Goal: Information Seeking & Learning: Find specific fact

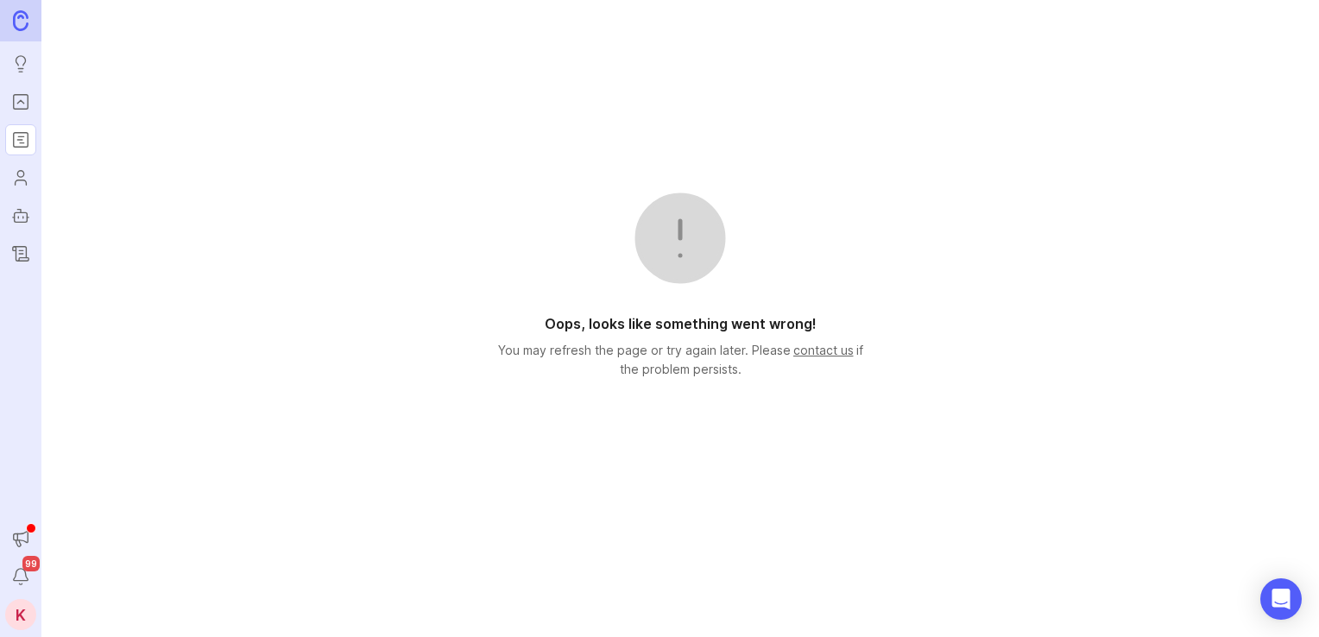
click at [17, 98] on icon "Portal" at bounding box center [20, 101] width 19 height 21
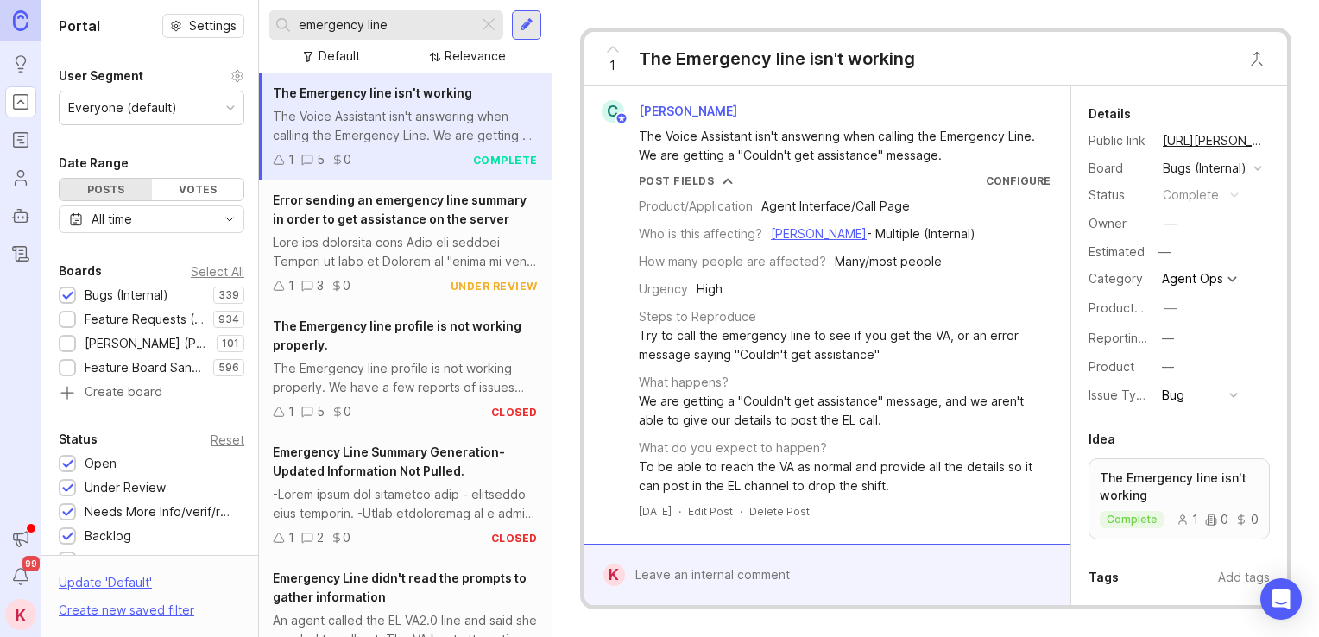
click at [436, 23] on input "emergency line" at bounding box center [385, 25] width 173 height 19
click at [436, 22] on input "emergency line" at bounding box center [385, 25] width 173 height 19
click at [436, 21] on input "emergency line" at bounding box center [385, 25] width 173 height 19
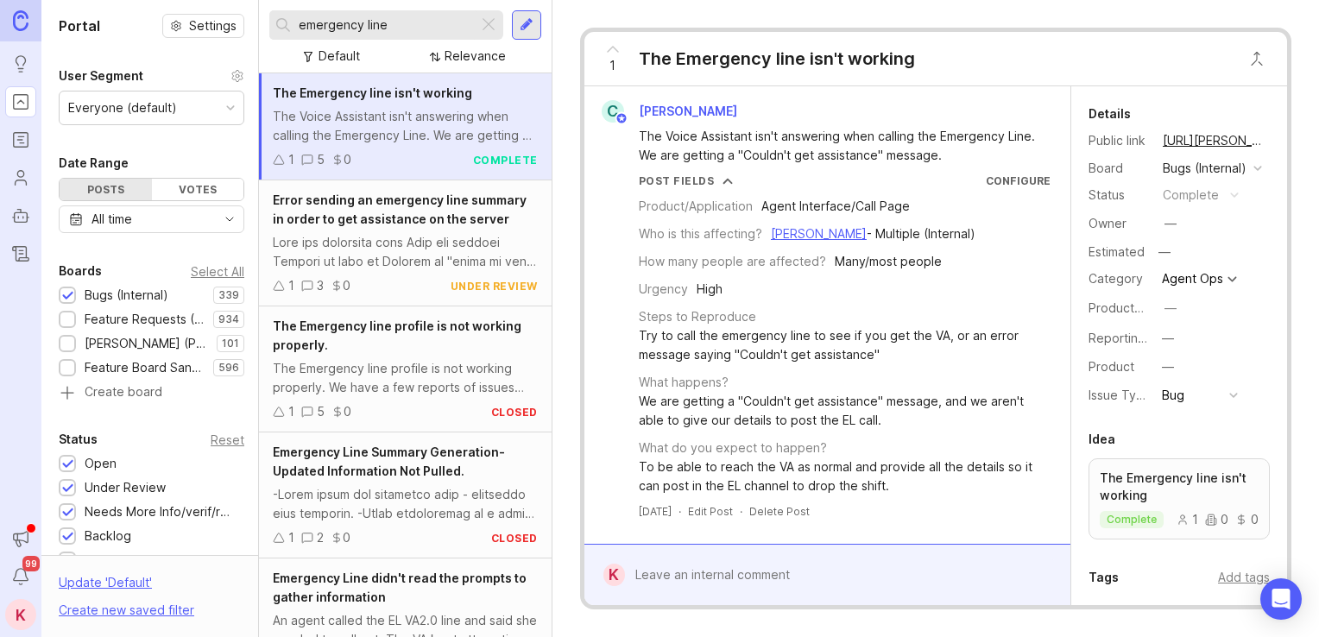
click at [436, 21] on input "emergency line" at bounding box center [385, 25] width 173 height 19
type input "s"
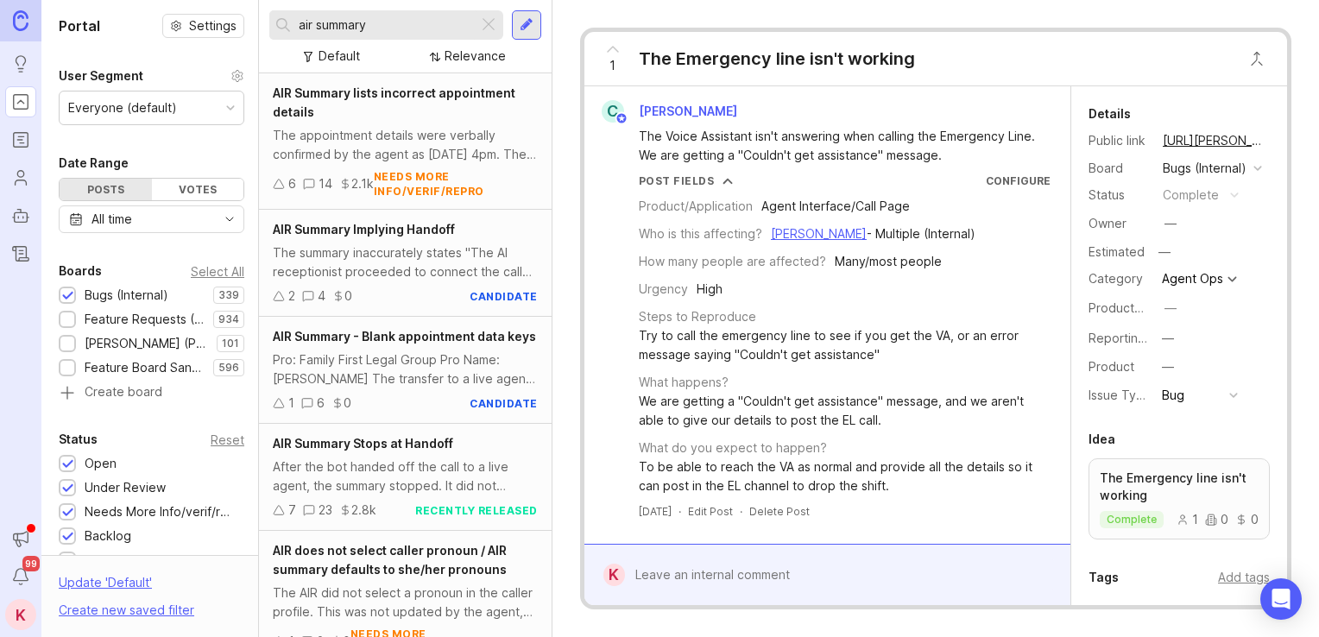
type input "air summary"
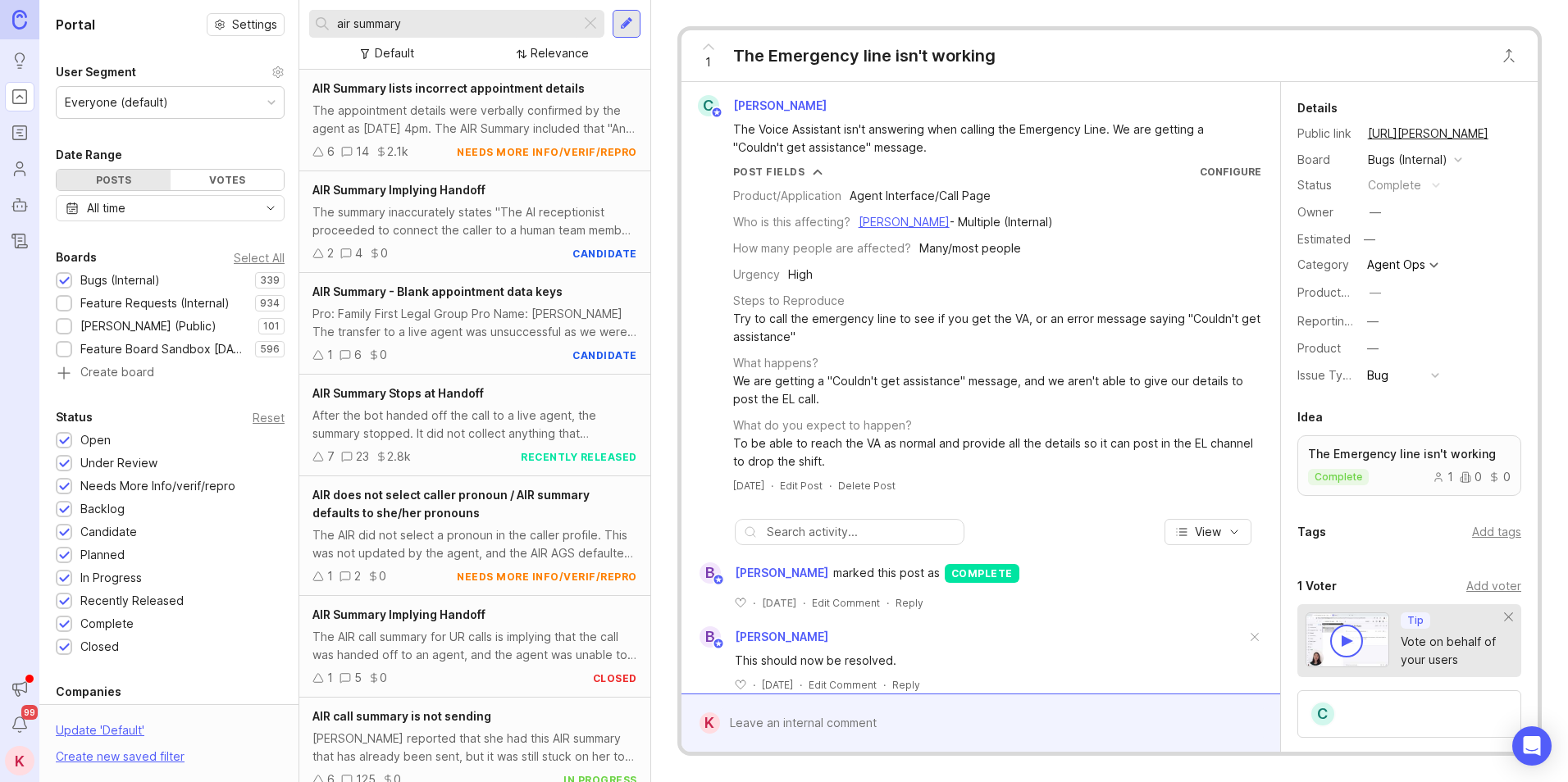
scroll to position [365, 0]
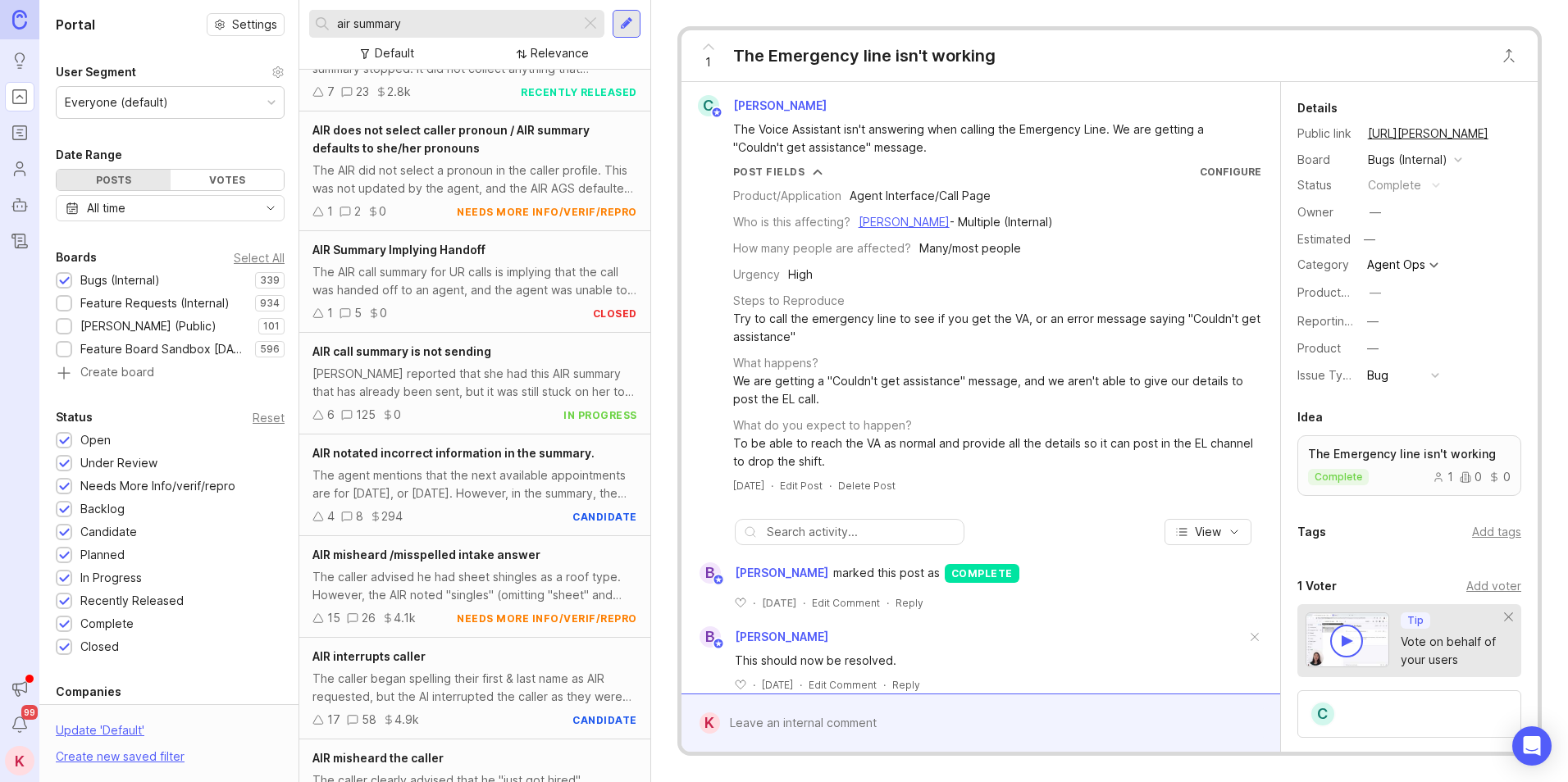
click at [459, 370] on div "[PERSON_NAME] reported that she had this AIR summary that has already been sent…" at bounding box center [475, 383] width 325 height 36
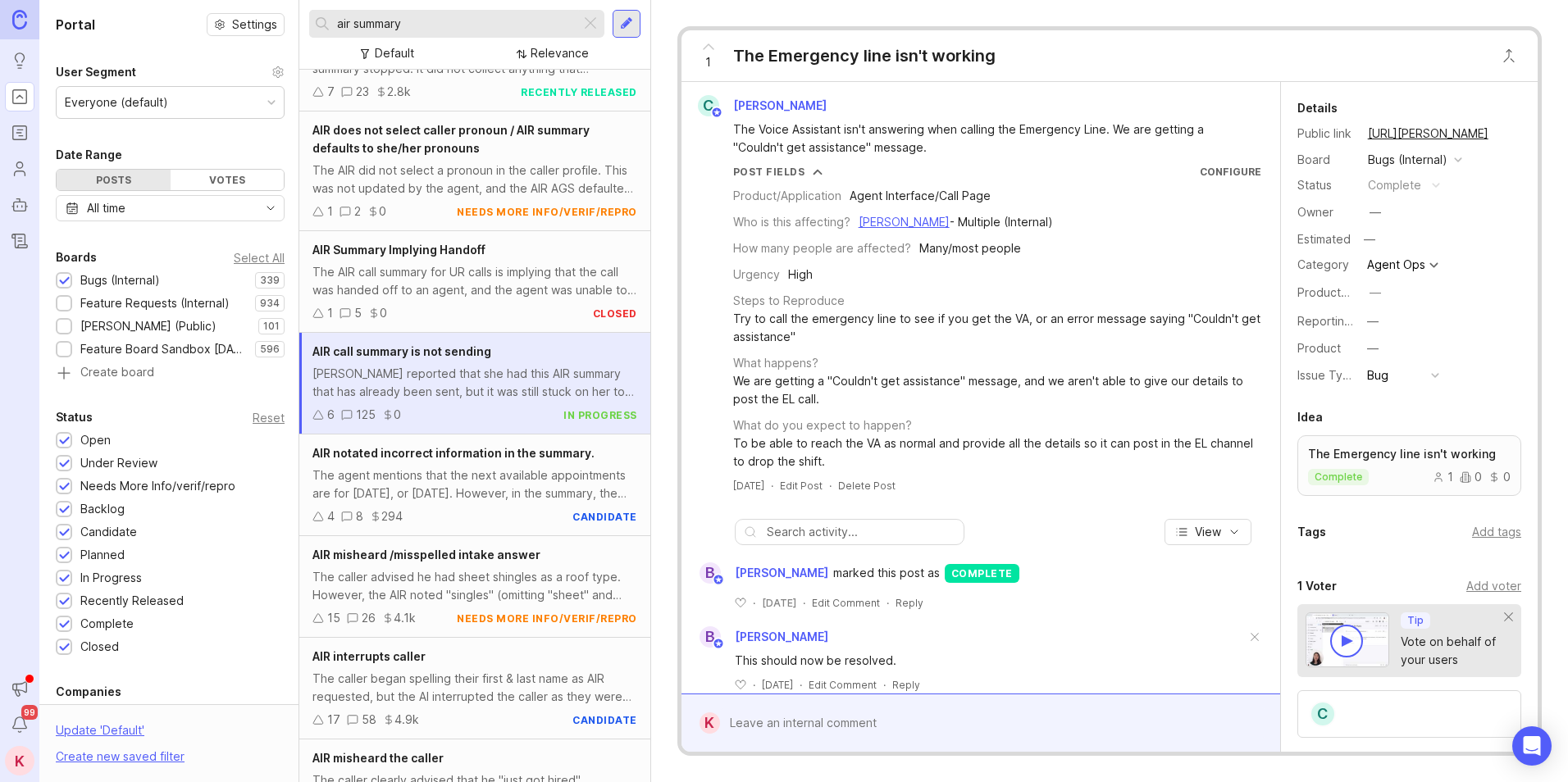
click at [459, 370] on div "[PERSON_NAME] reported that she had this AIR summary that has already been sent…" at bounding box center [475, 383] width 325 height 36
click at [460, 372] on div "[PERSON_NAME] reported that she had this AIR summary that has already been sent…" at bounding box center [475, 383] width 325 height 36
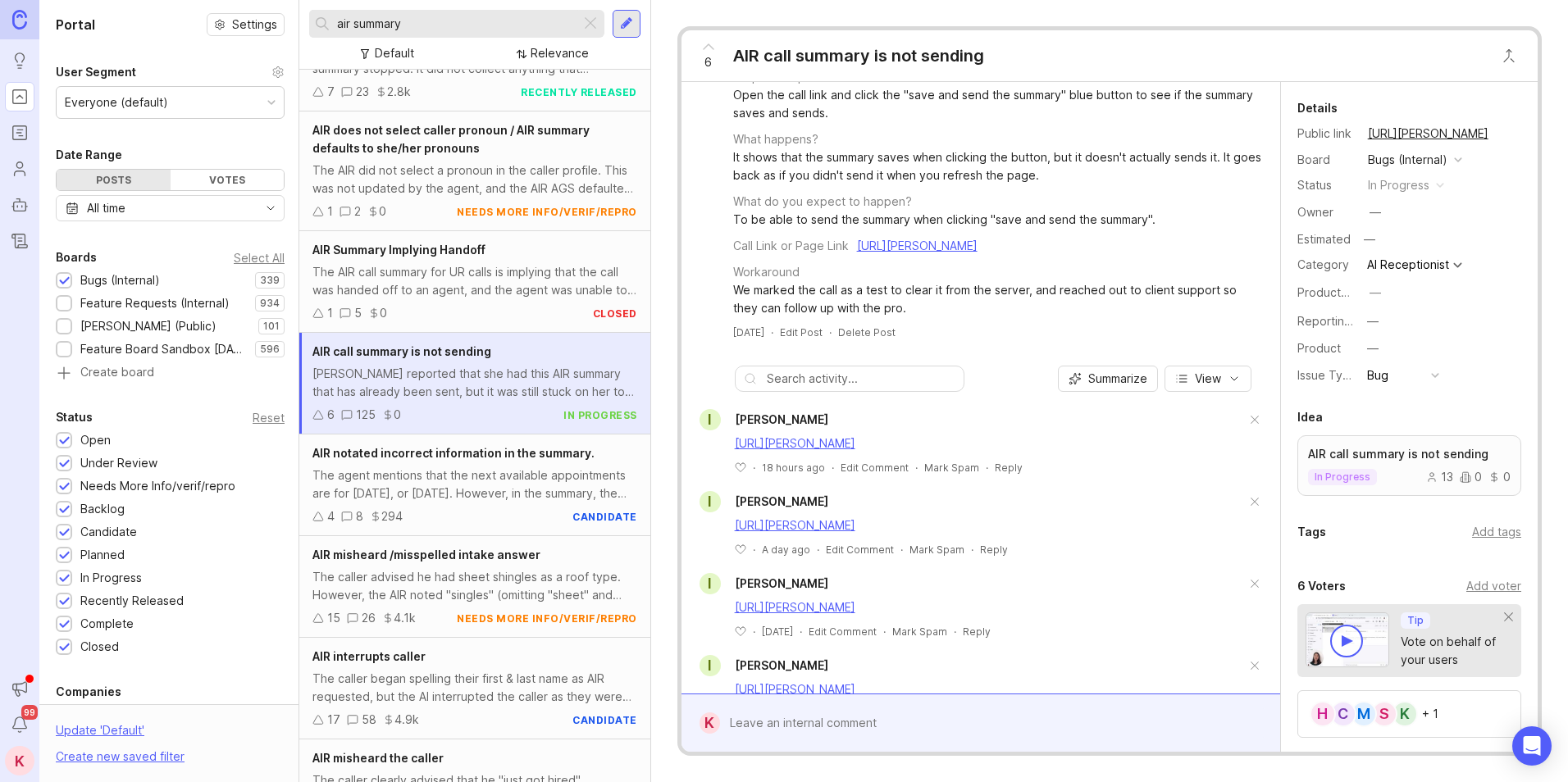
drag, startPoint x: 1176, startPoint y: 321, endPoint x: 1168, endPoint y: 369, distance: 48.7
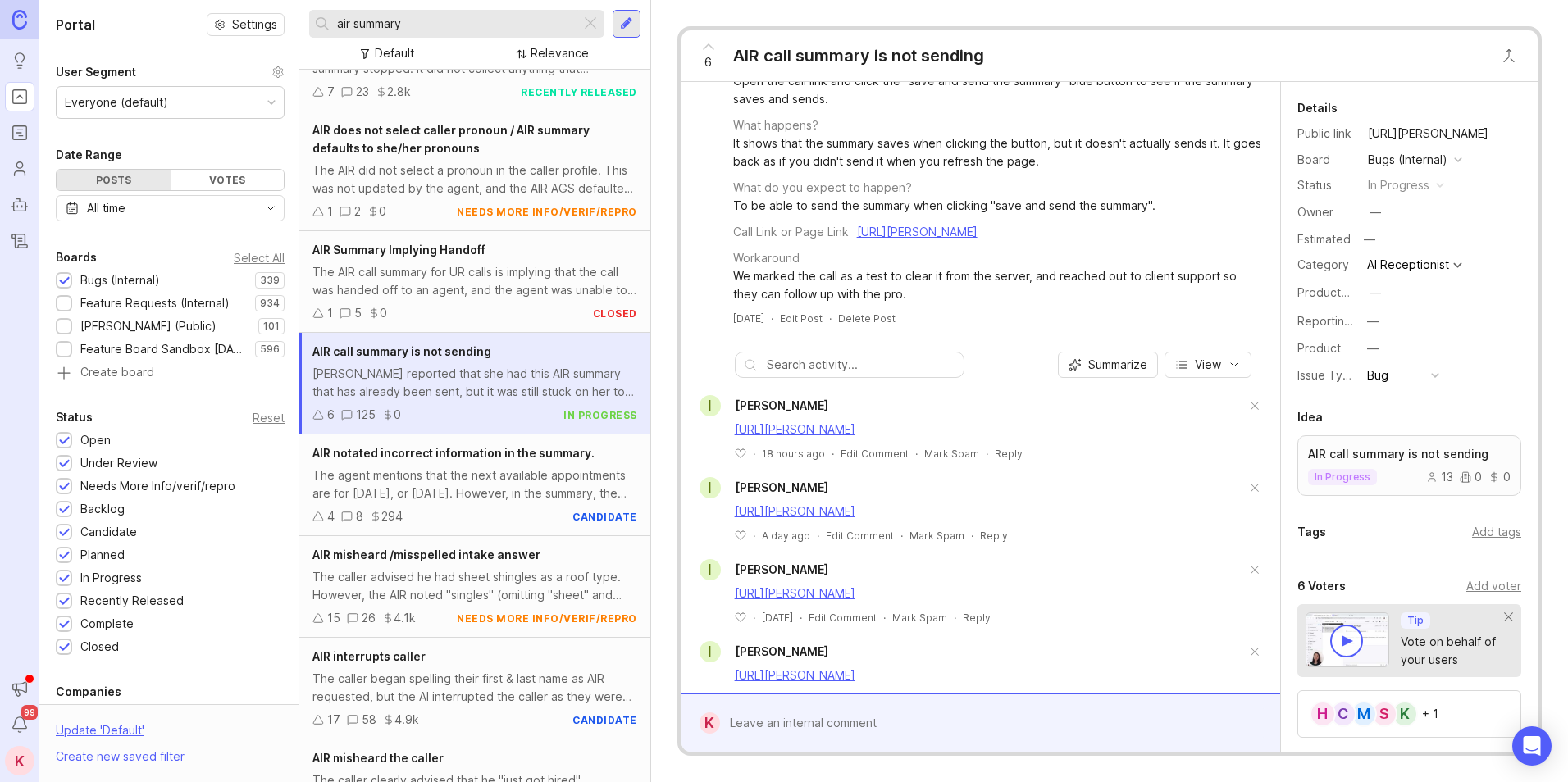
click at [855, 518] on link "[URL][PERSON_NAME]" at bounding box center [794, 511] width 121 height 14
